Goal: Task Accomplishment & Management: Complete application form

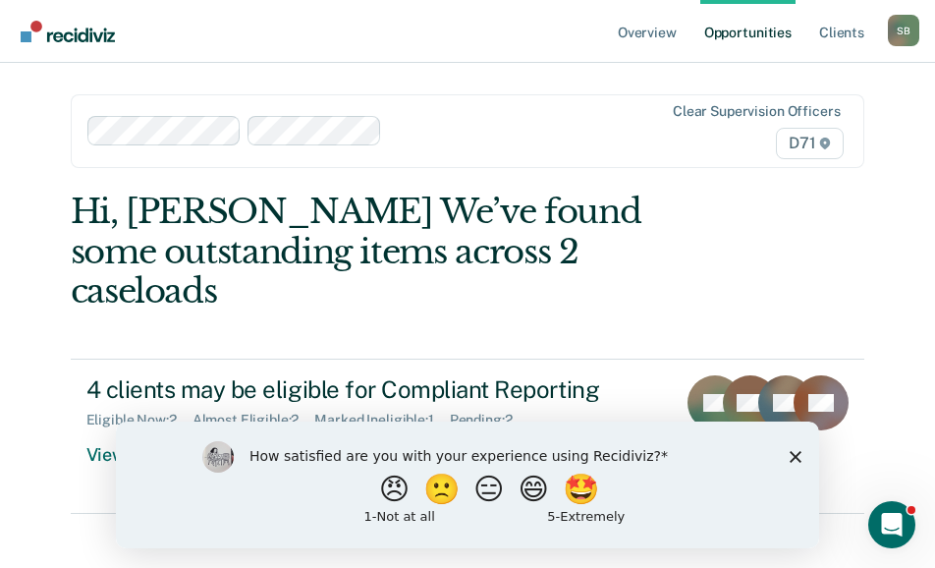
click at [799, 454] on icon "Close survey" at bounding box center [796, 456] width 12 height 12
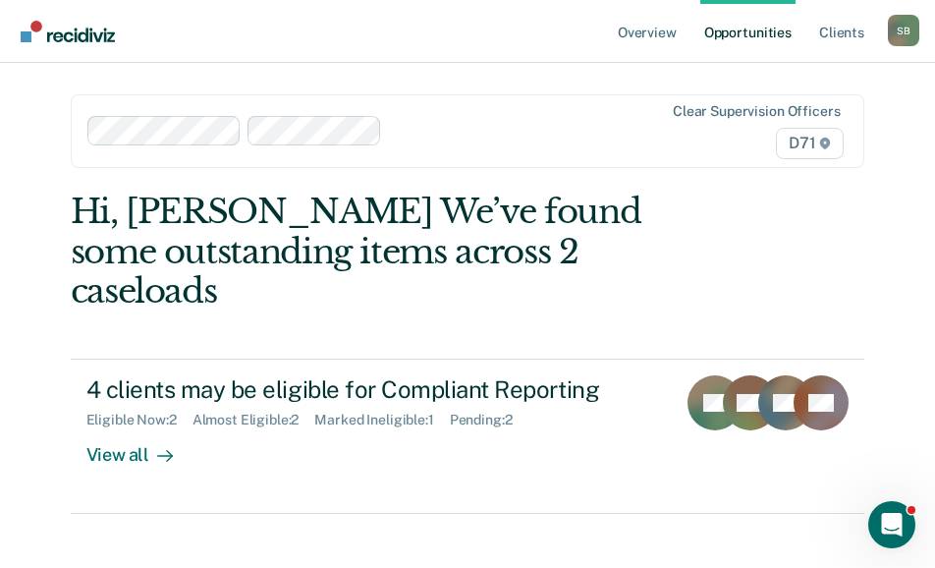
drag, startPoint x: 469, startPoint y: 130, endPoint x: 480, endPoint y: 128, distance: 12.0
click at [473, 128] on div at bounding box center [504, 131] width 228 height 23
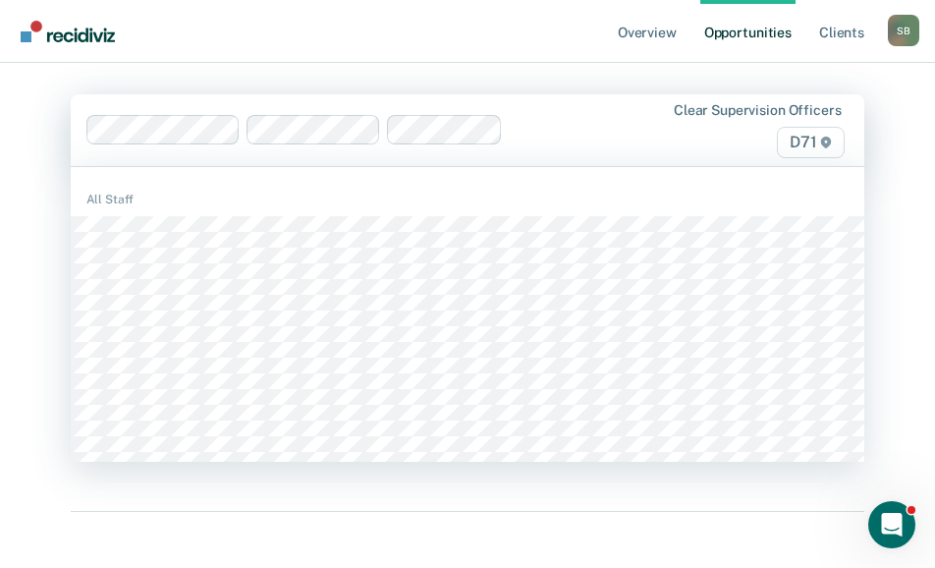
click at [545, 126] on div at bounding box center [565, 130] width 108 height 23
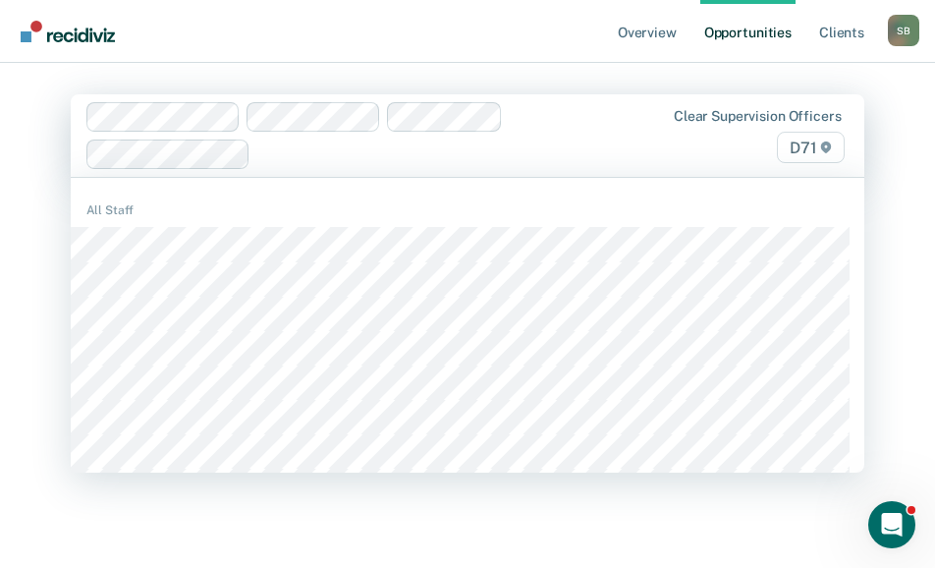
click at [611, 122] on div at bounding box center [353, 135] width 535 height 67
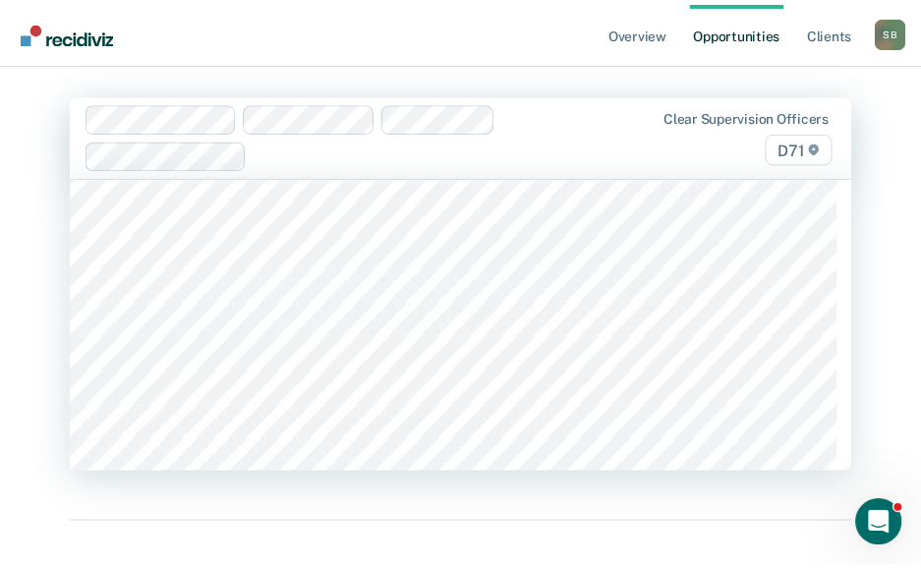
scroll to position [98, 0]
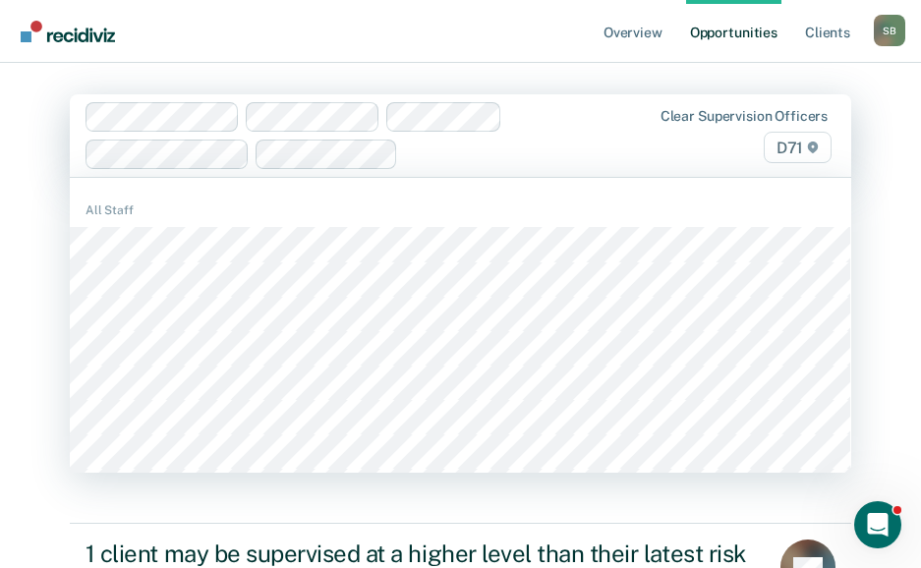
click at [522, 153] on div at bounding box center [507, 153] width 202 height 23
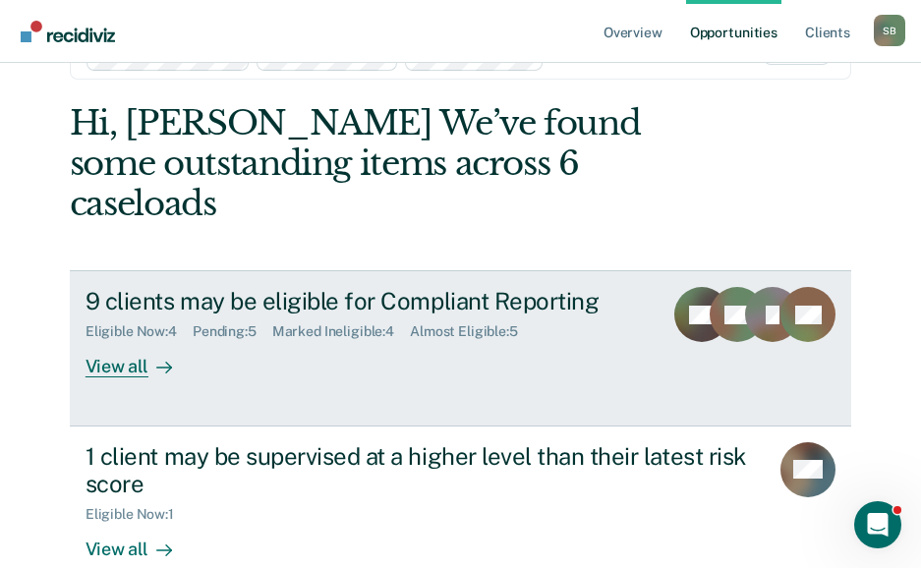
scroll to position [0, 0]
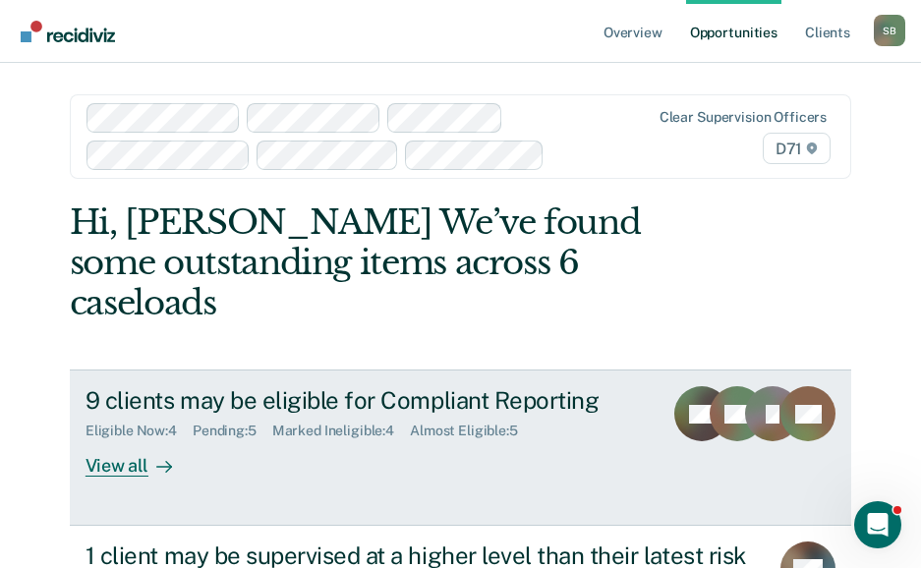
click at [119, 439] on div "View all" at bounding box center [140, 458] width 110 height 38
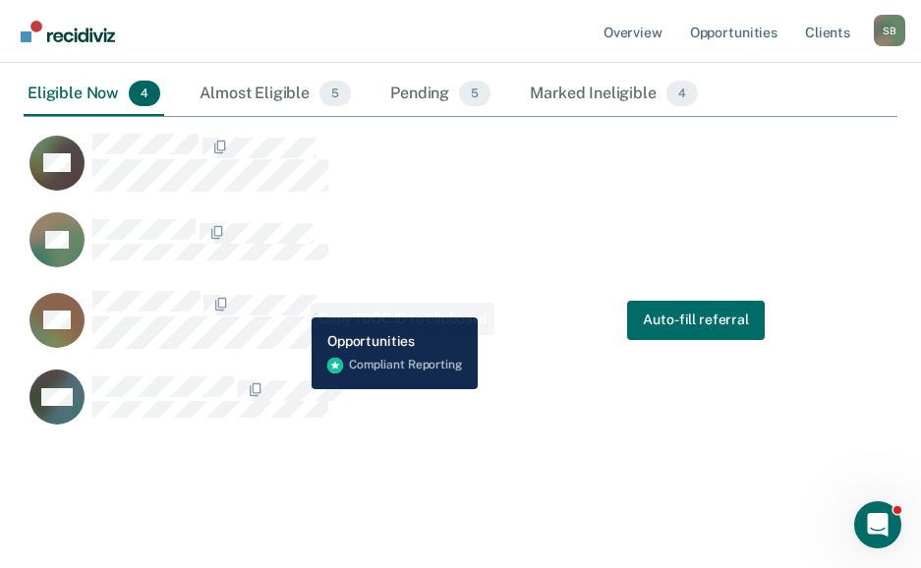
scroll to position [357, 0]
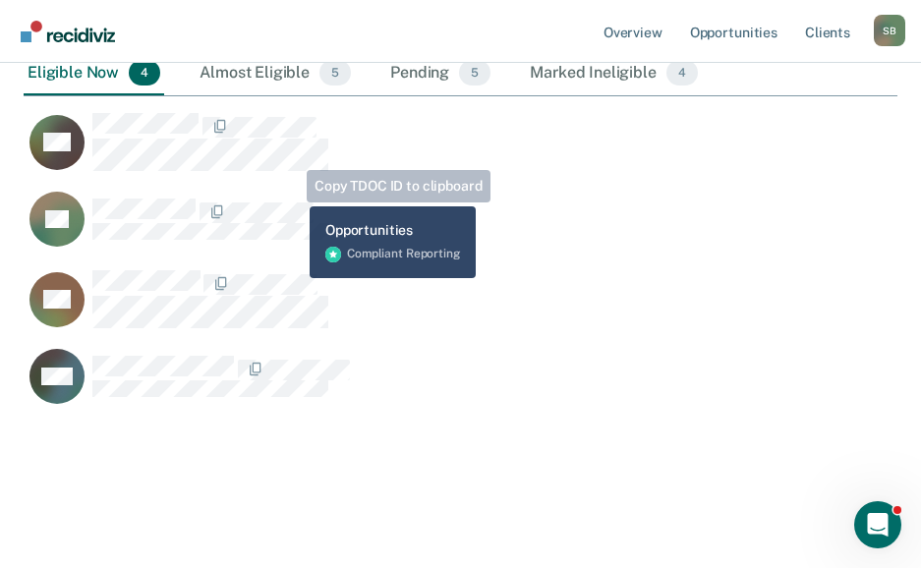
click at [334, 171] on div "GD" at bounding box center [406, 151] width 764 height 79
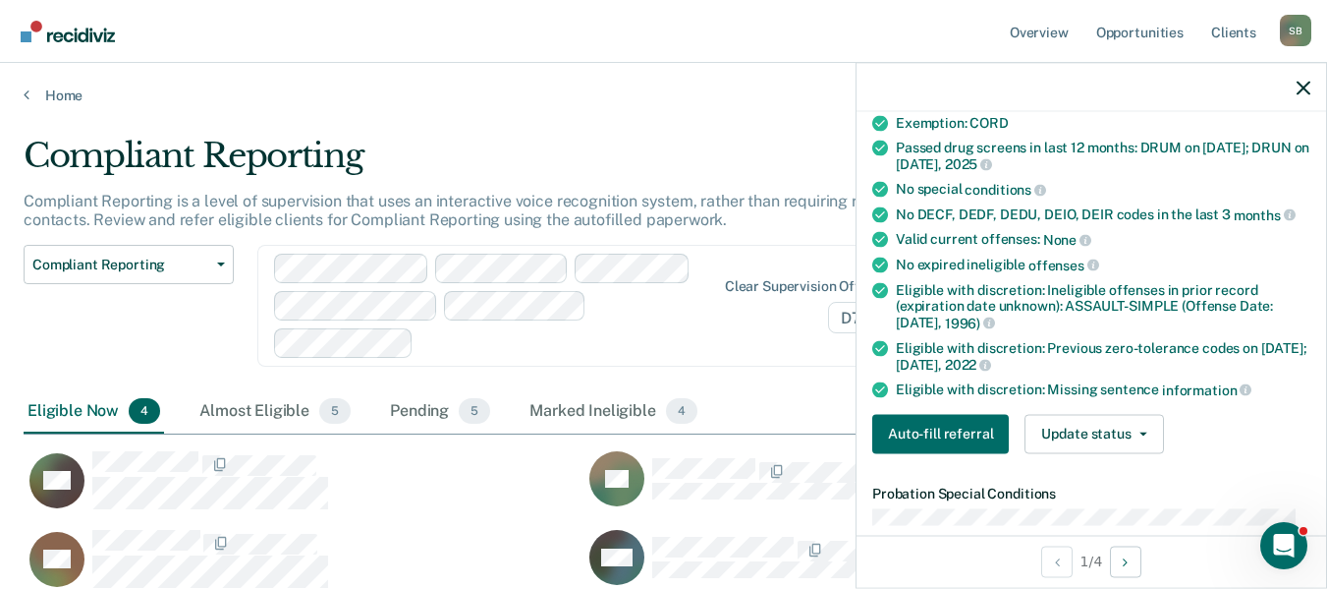
scroll to position [491, 0]
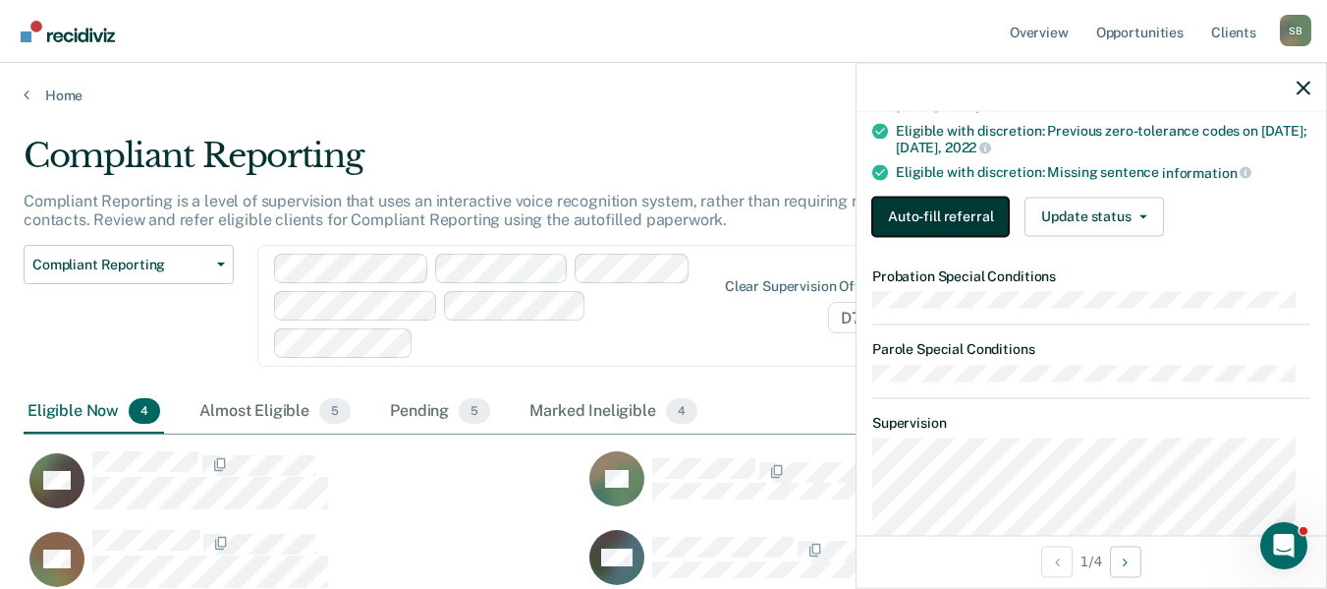
click at [934, 216] on button "Auto-fill referral" at bounding box center [941, 216] width 137 height 39
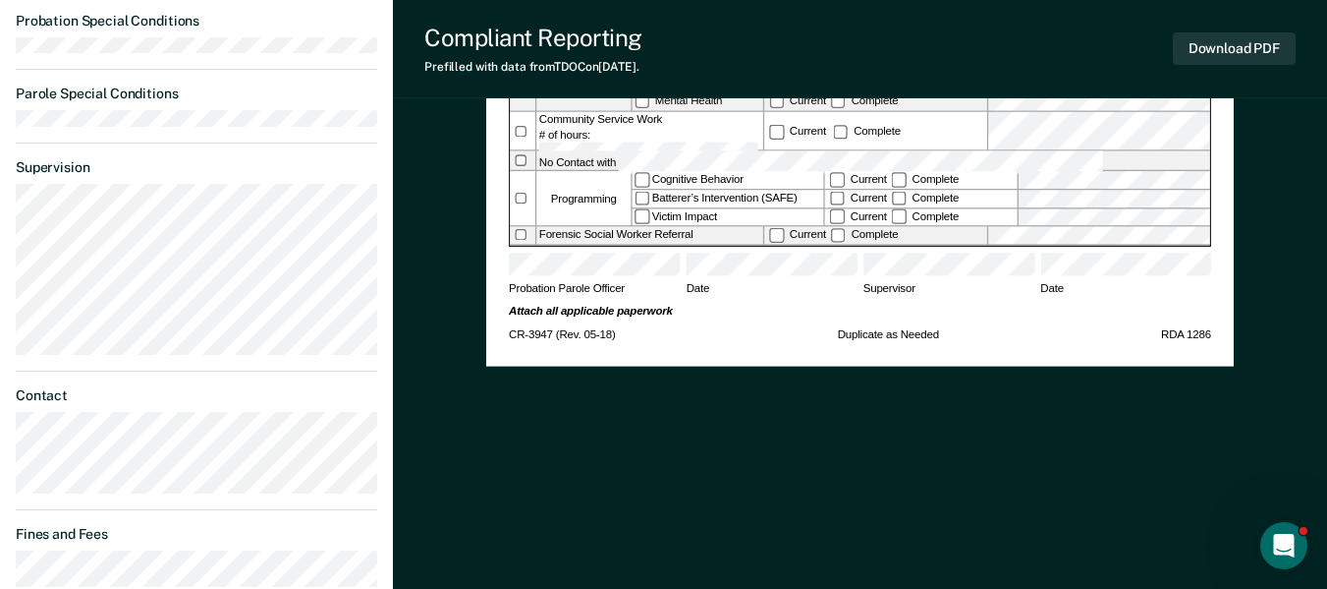
scroll to position [786, 0]
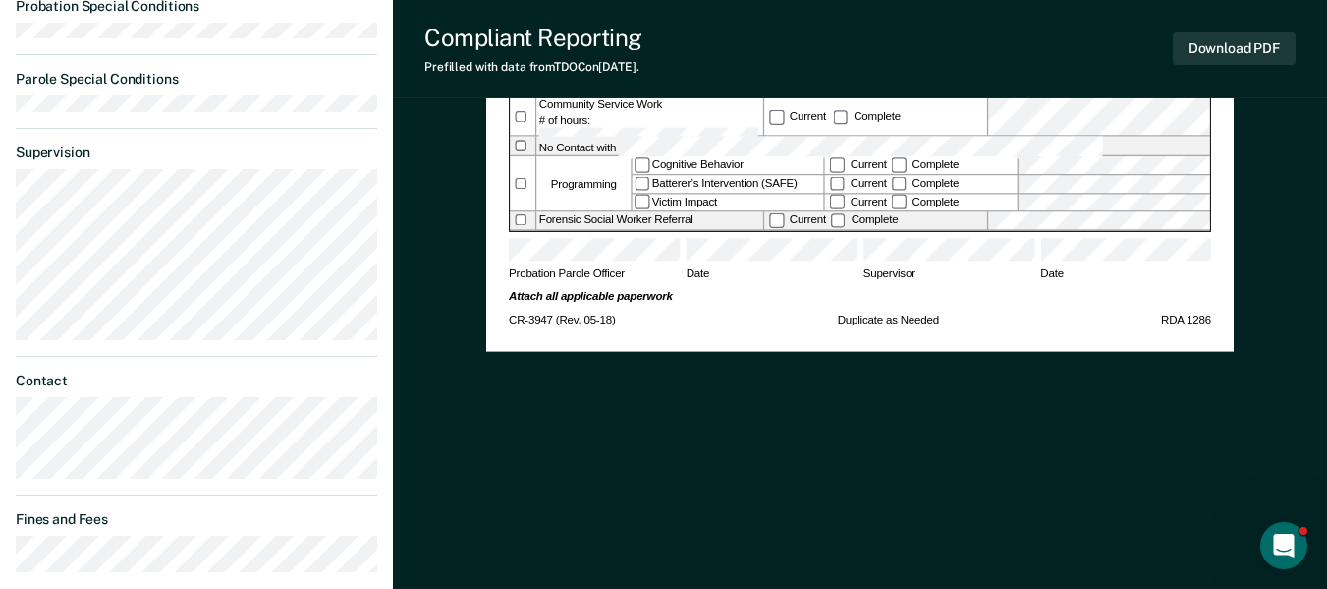
click at [934, 31] on div "Download PDF" at bounding box center [1234, 49] width 123 height 50
click at [934, 43] on button "Download PDF" at bounding box center [1234, 48] width 123 height 32
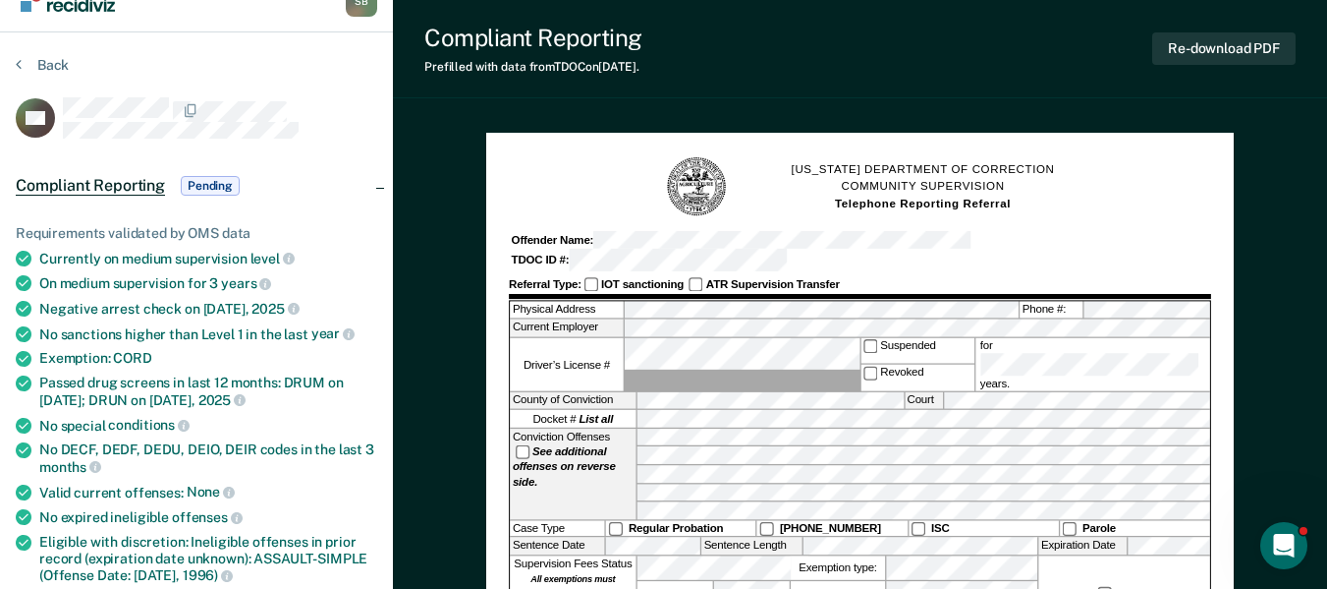
scroll to position [0, 0]
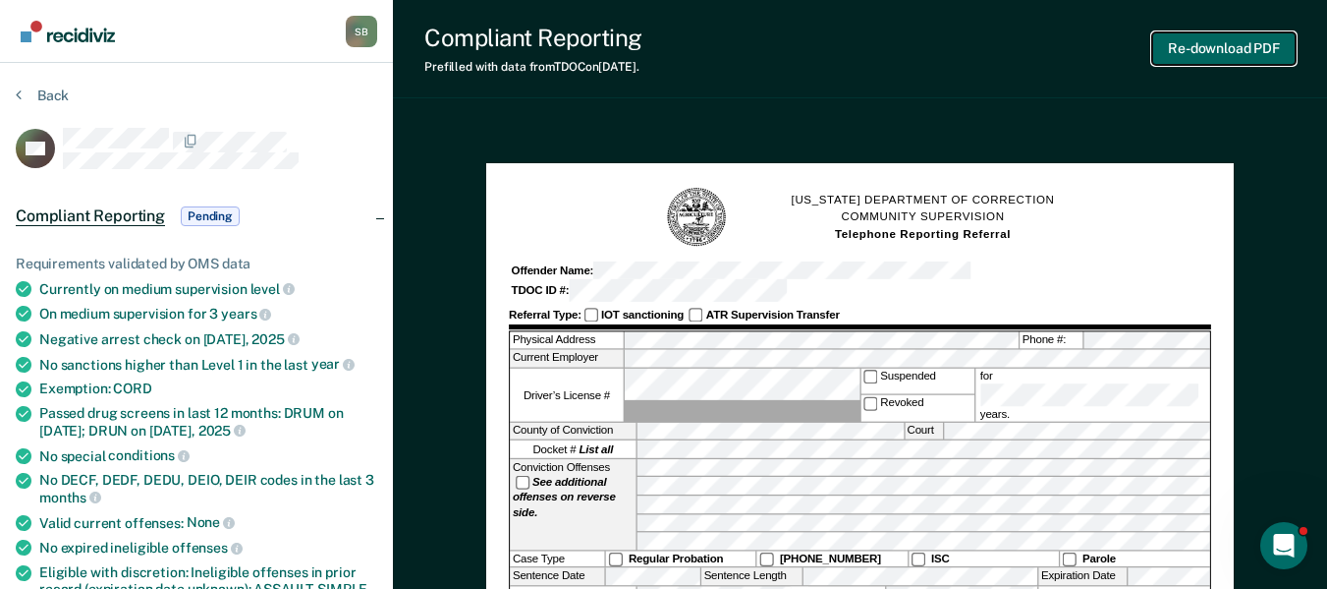
click at [934, 50] on button "Re-download PDF" at bounding box center [1224, 48] width 143 height 32
click at [47, 91] on button "Back" at bounding box center [42, 95] width 53 height 18
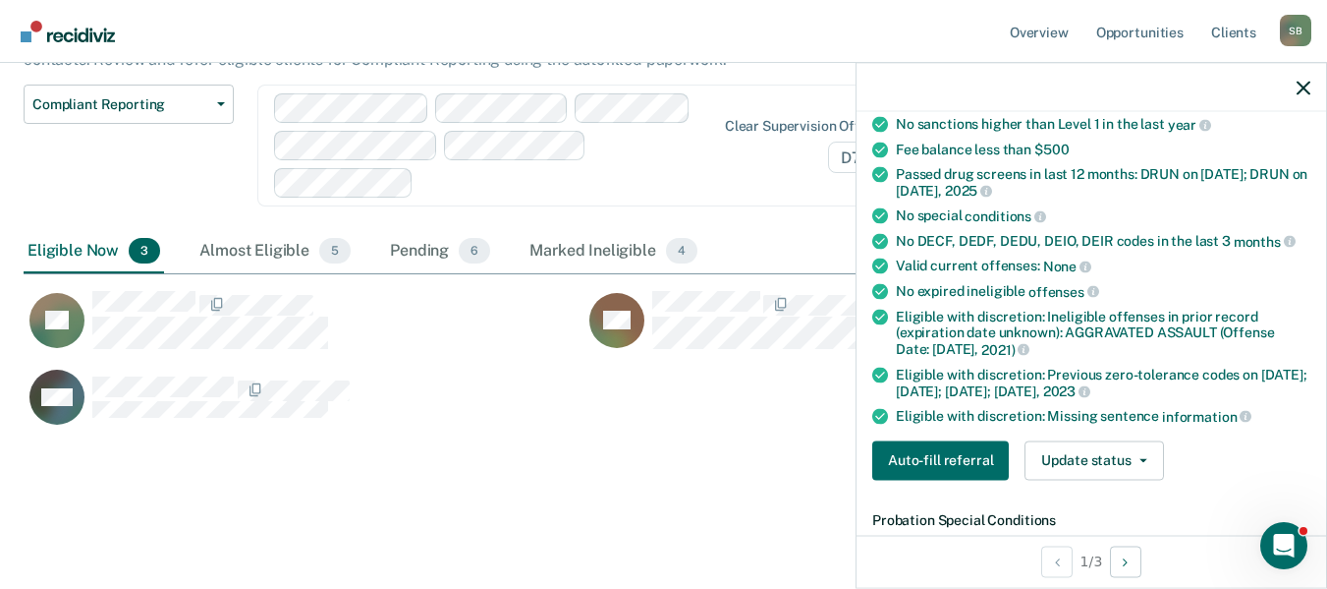
scroll to position [393, 0]
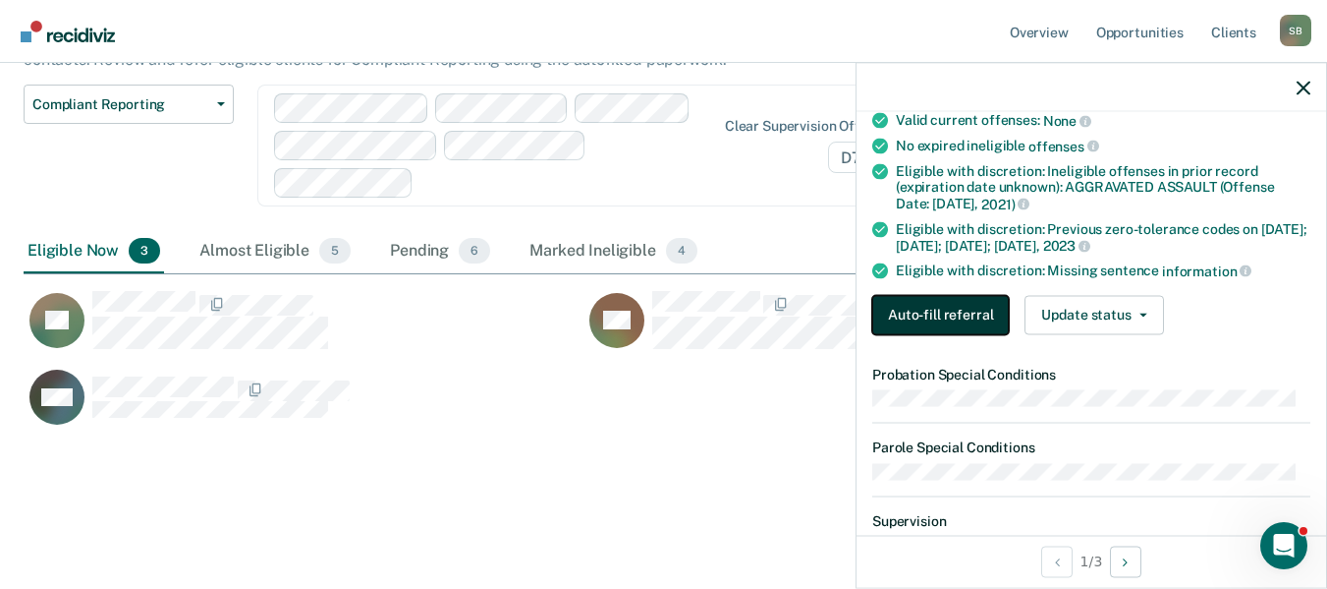
click at [934, 310] on button "Auto-fill referral" at bounding box center [941, 314] width 137 height 39
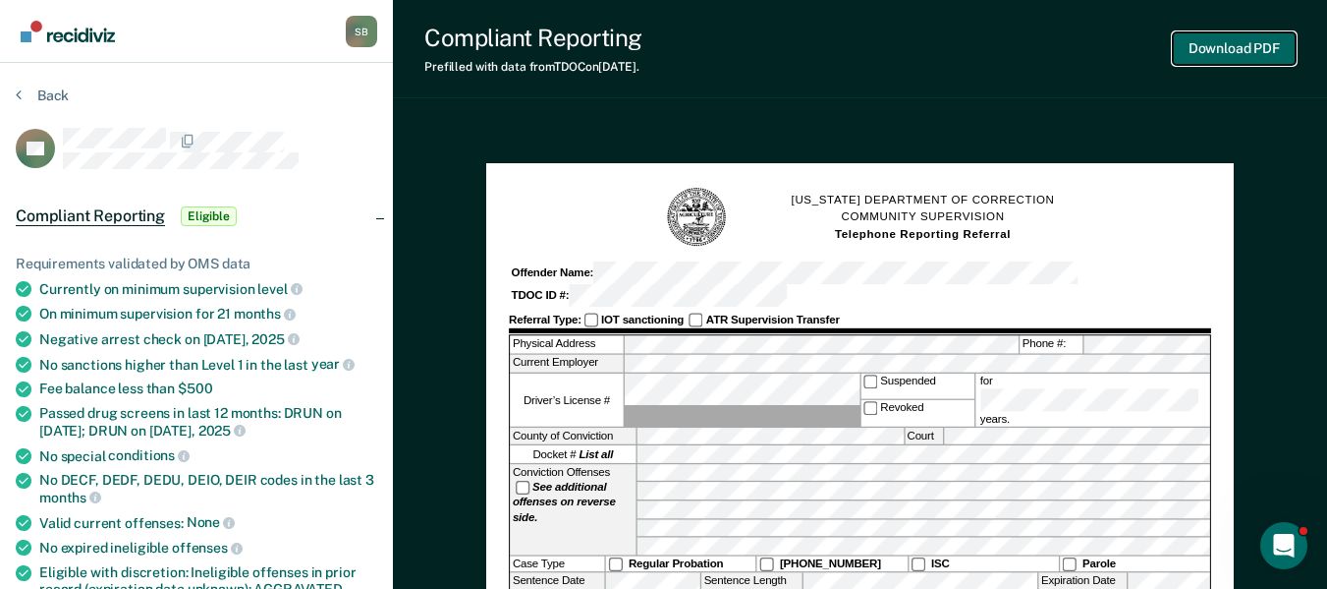
click at [934, 54] on button "Download PDF" at bounding box center [1234, 48] width 123 height 32
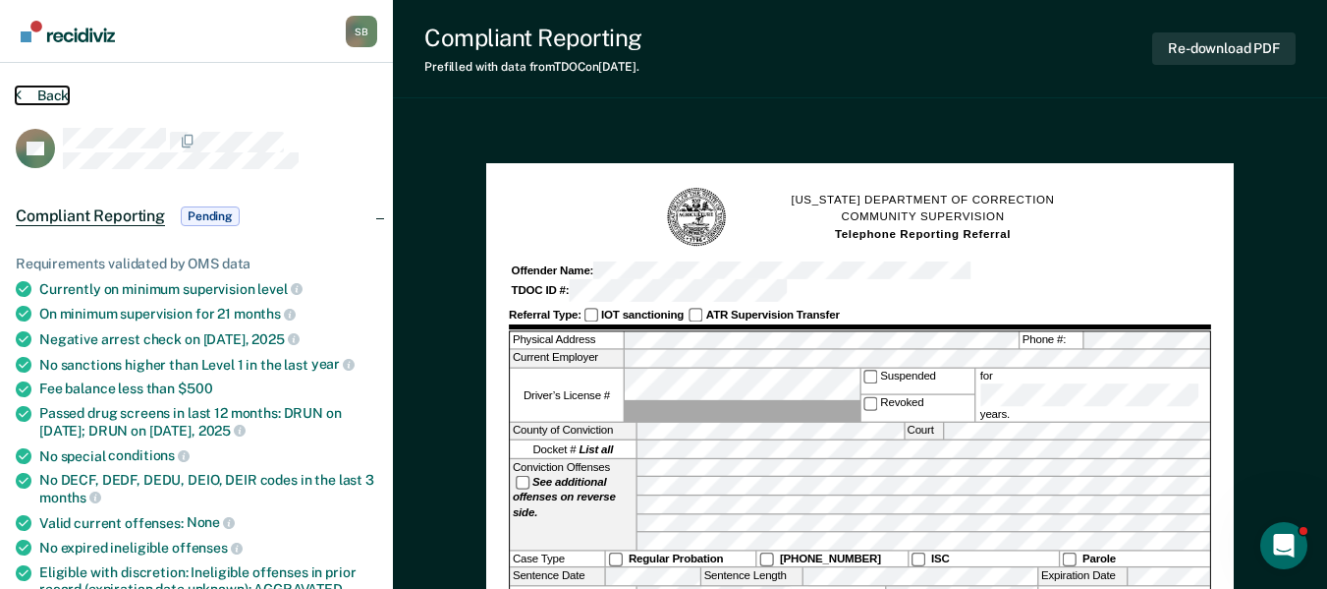
click at [39, 95] on button "Back" at bounding box center [42, 95] width 53 height 18
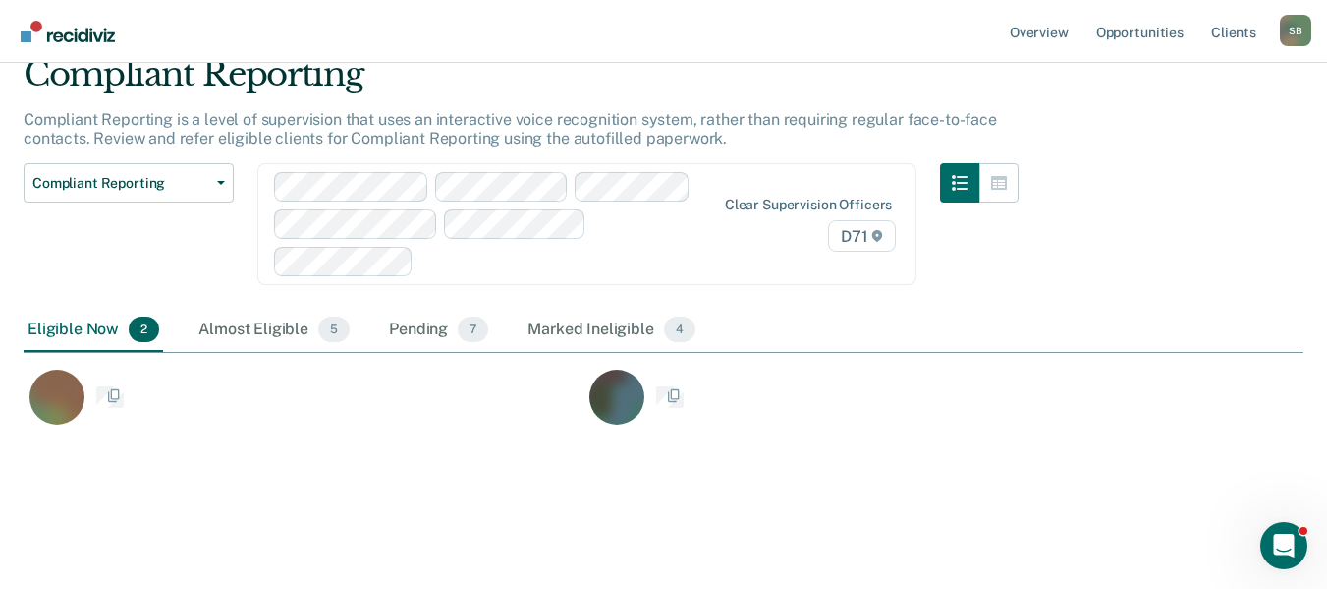
scroll to position [371, 1266]
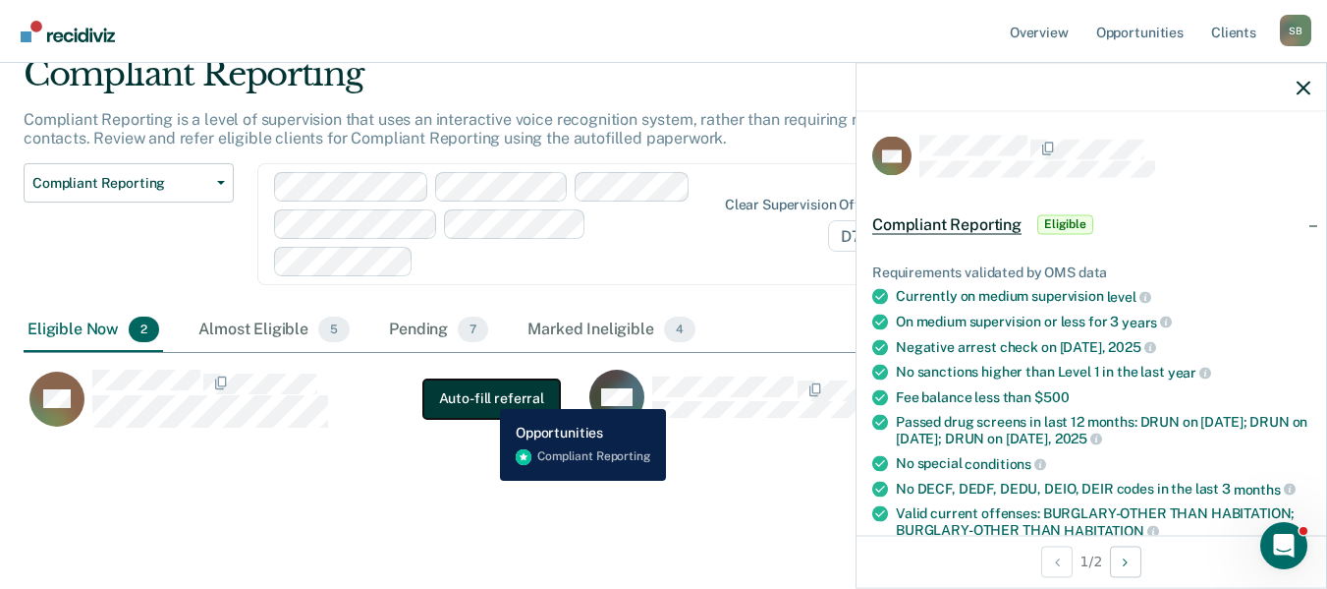
click at [485, 394] on button "Auto-fill referral" at bounding box center [491, 397] width 137 height 39
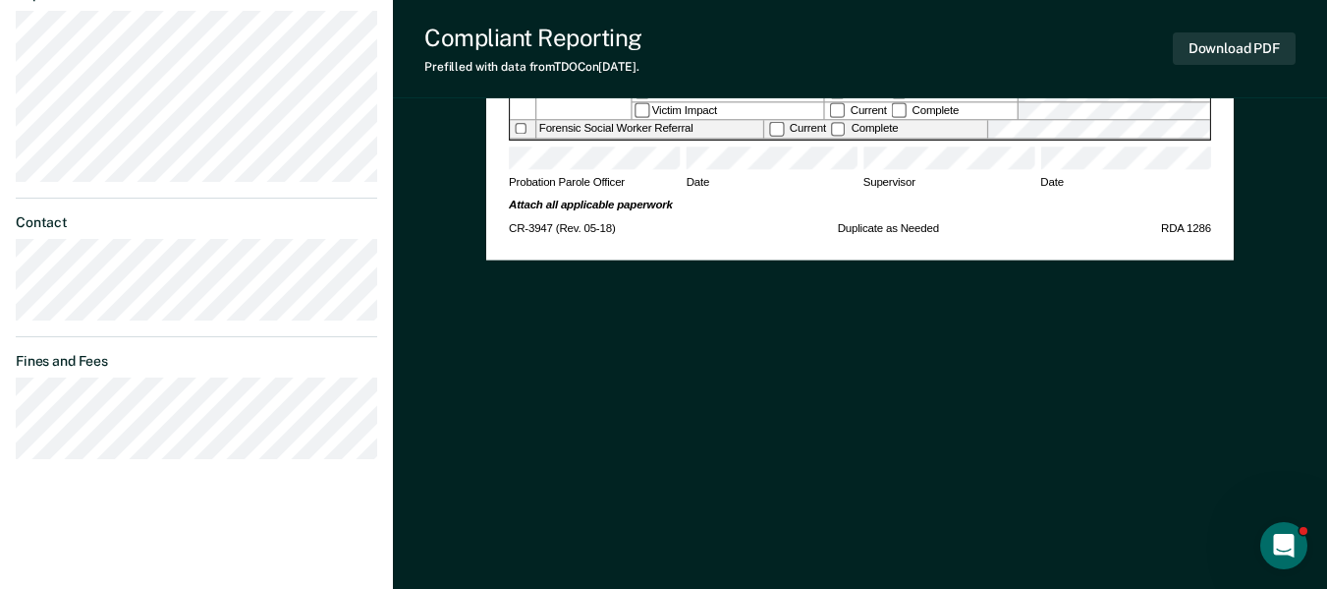
scroll to position [892, 0]
click at [934, 46] on button "Download PDF" at bounding box center [1234, 48] width 123 height 32
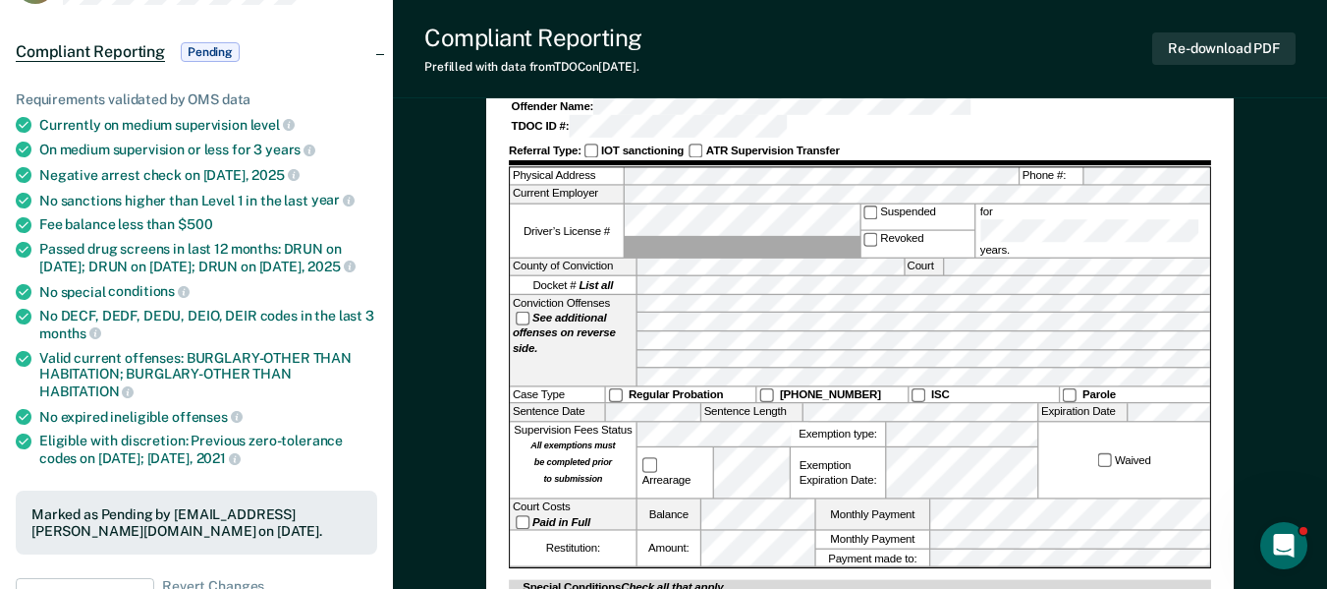
scroll to position [0, 0]
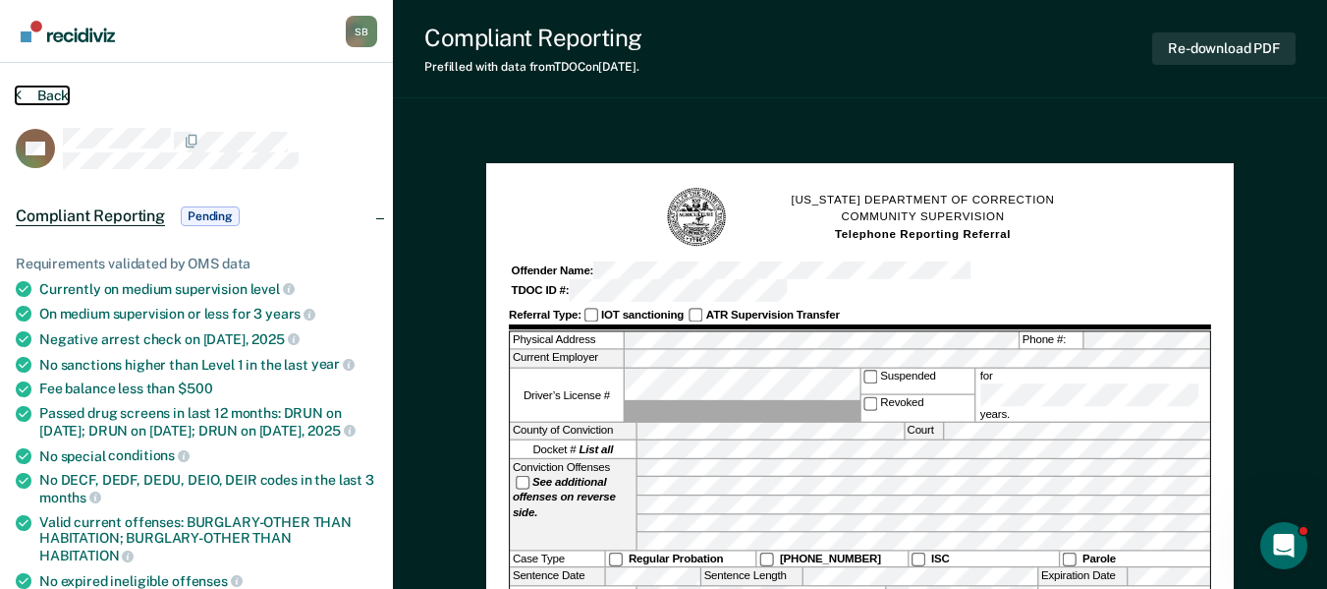
click at [41, 90] on button "Back" at bounding box center [42, 95] width 53 height 18
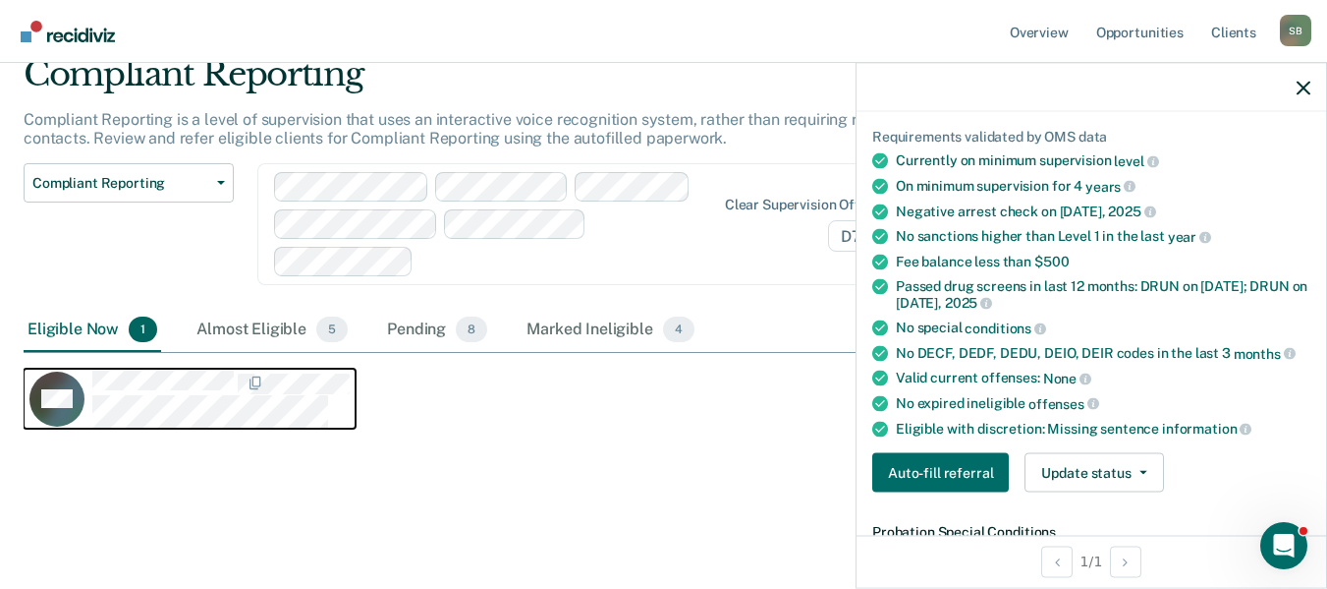
scroll to position [295, 0]
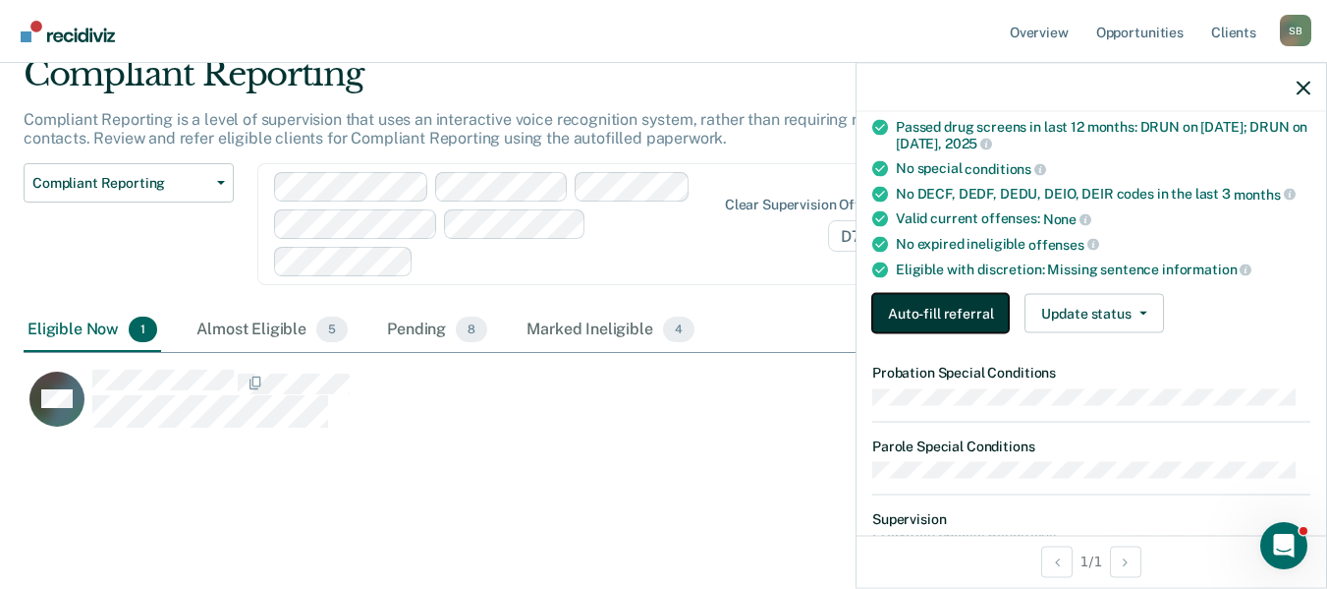
click at [906, 306] on button "Auto-fill referral" at bounding box center [941, 313] width 137 height 39
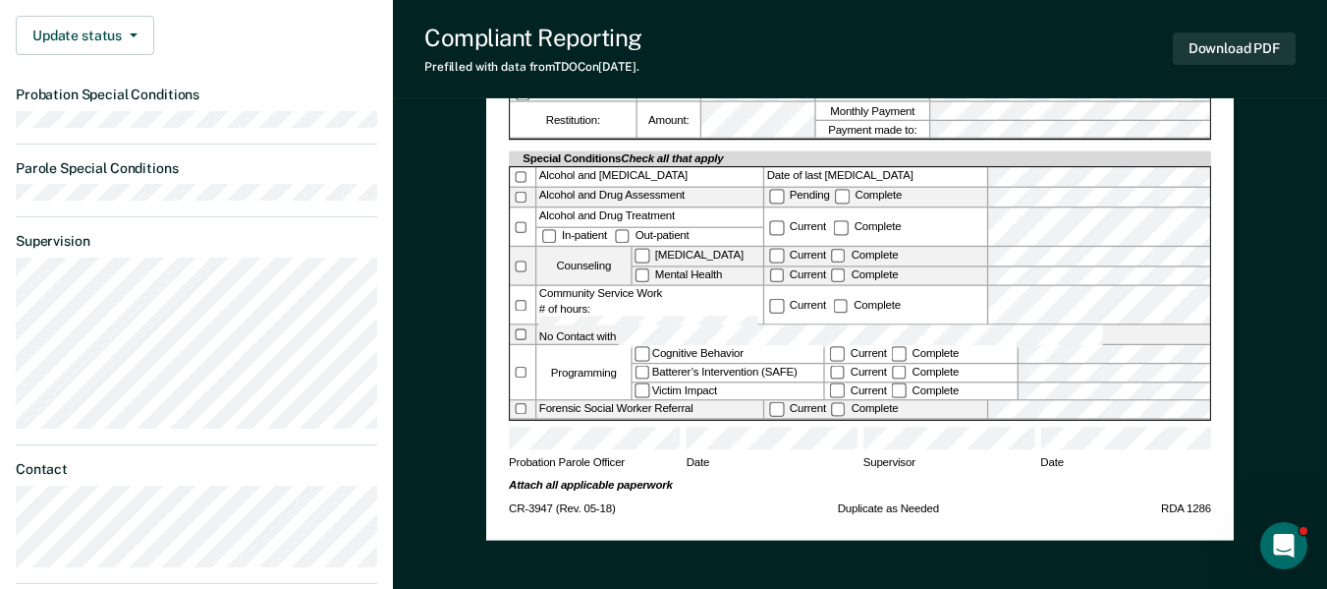
scroll to position [688, 0]
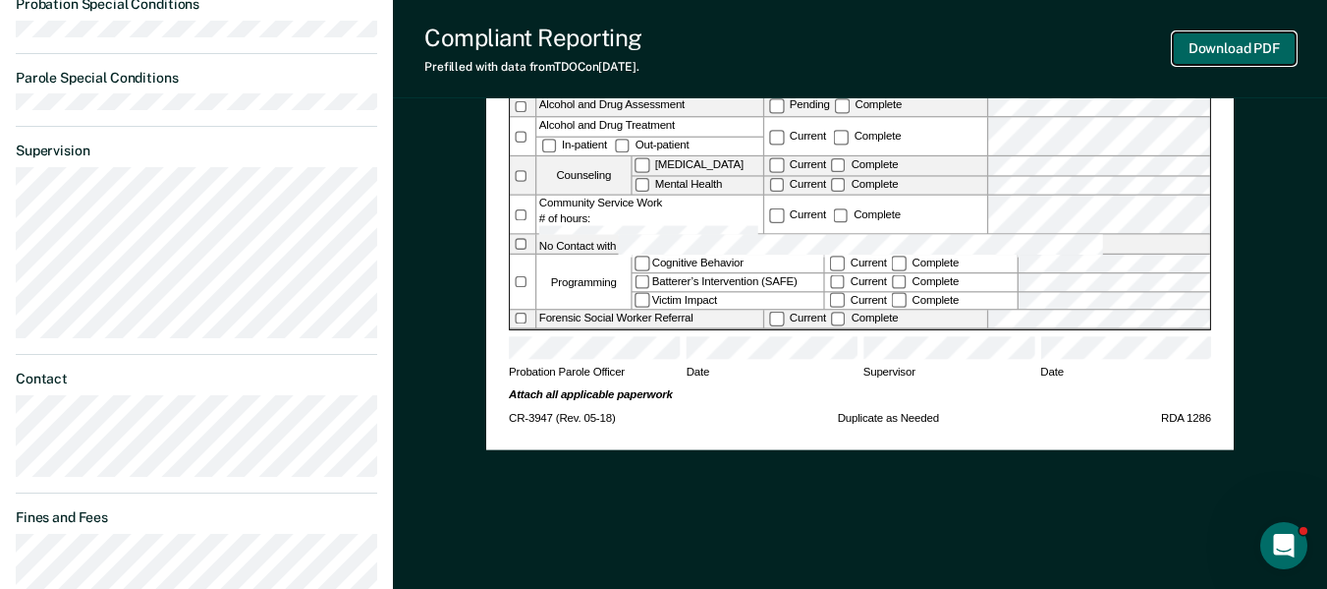
click at [934, 45] on button "Download PDF" at bounding box center [1234, 48] width 123 height 32
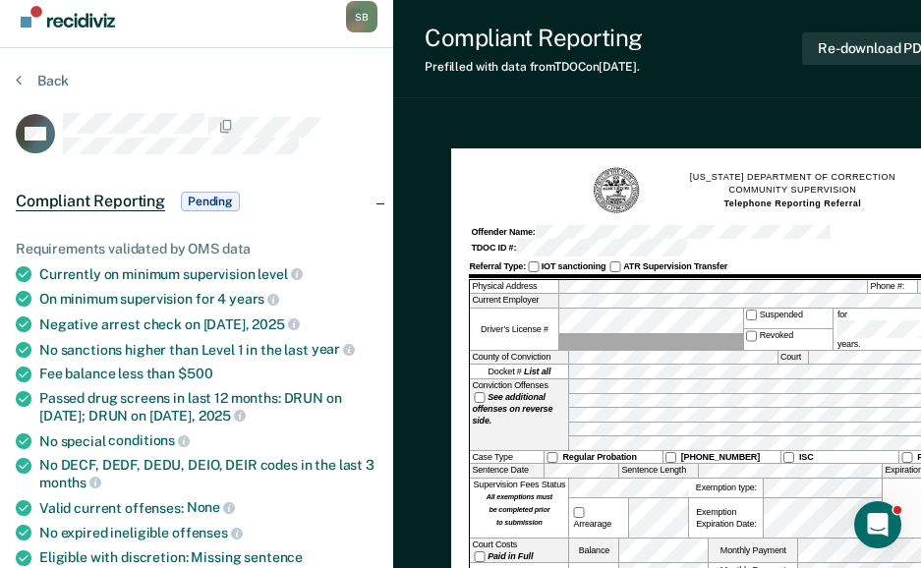
scroll to position [0, 0]
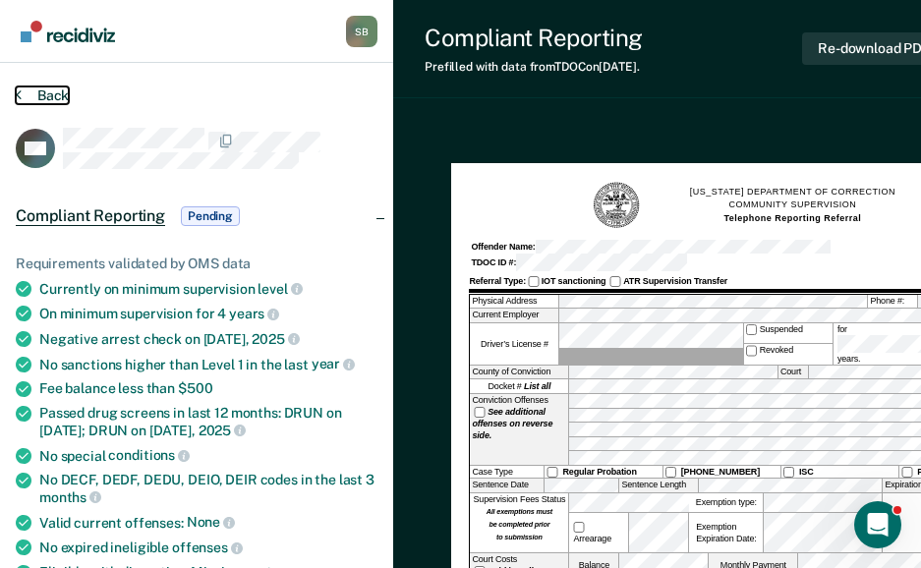
click at [50, 94] on button "Back" at bounding box center [42, 95] width 53 height 18
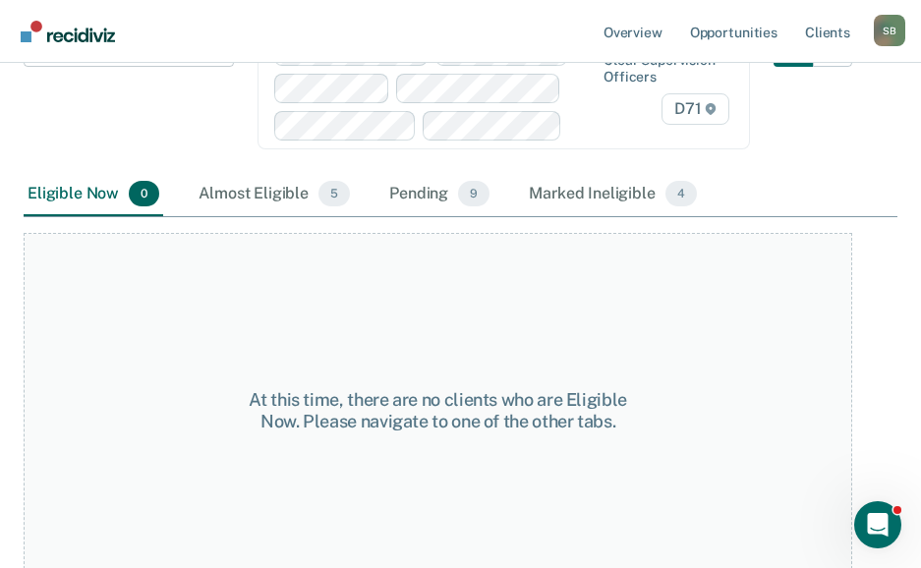
scroll to position [256, 0]
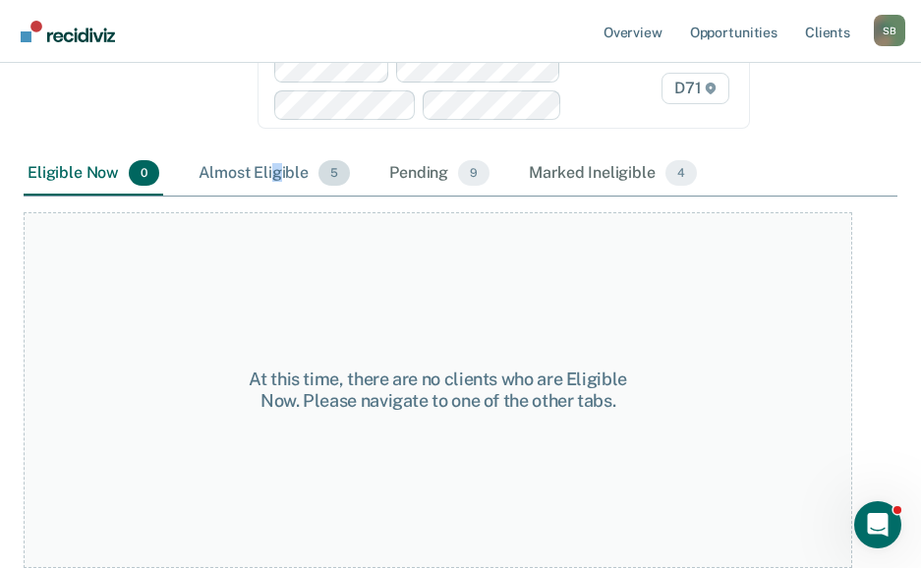
click at [276, 168] on div "Almost Eligible 5" at bounding box center [274, 173] width 159 height 43
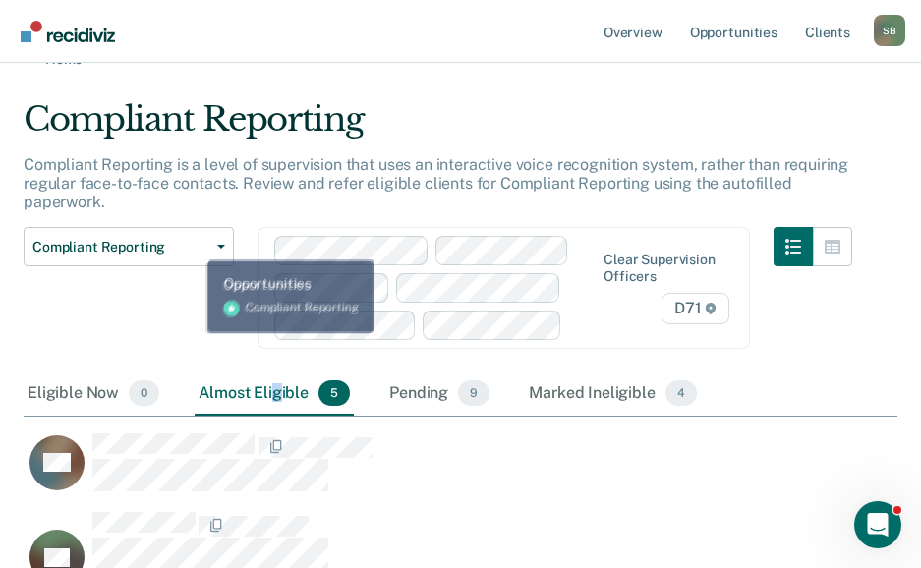
scroll to position [27, 0]
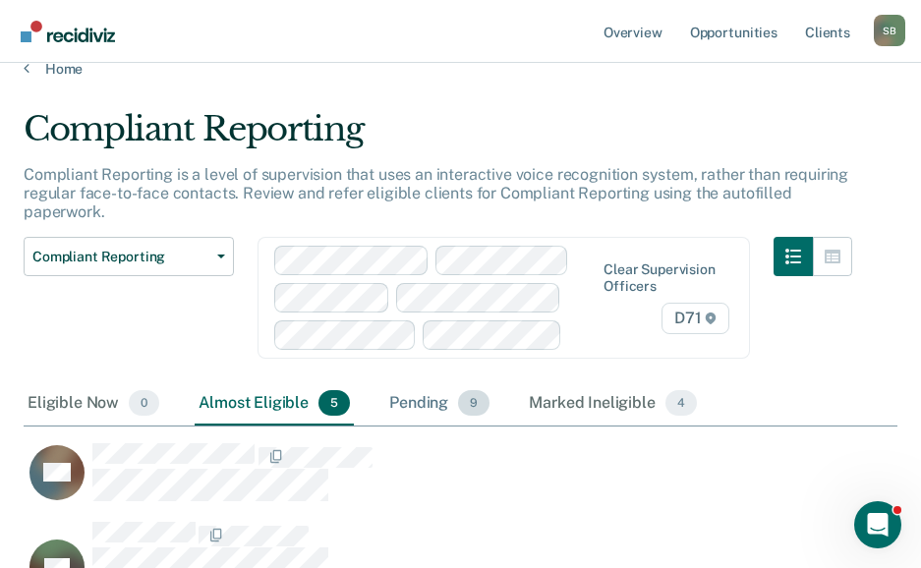
click at [472, 406] on span "9" at bounding box center [473, 403] width 31 height 26
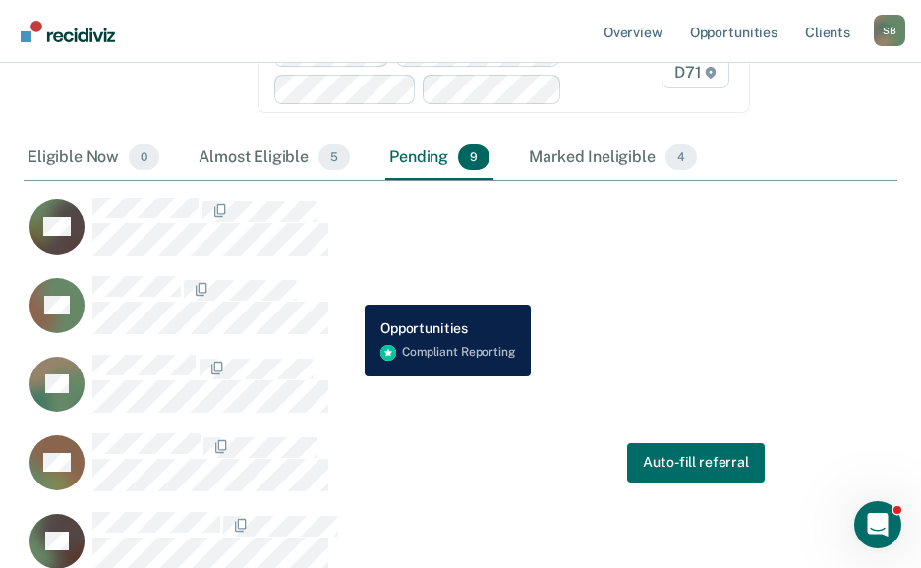
scroll to position [258, 0]
